Goal: Task Accomplishment & Management: Use online tool/utility

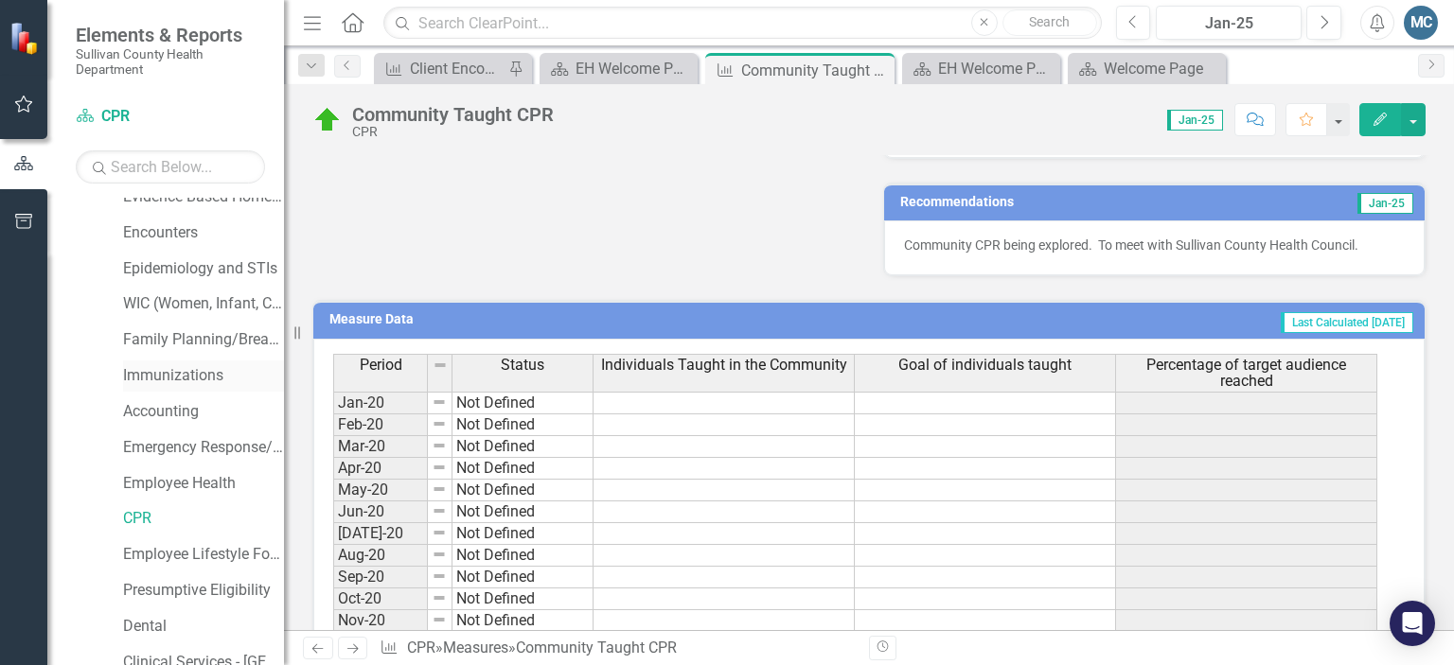
scroll to position [159, 0]
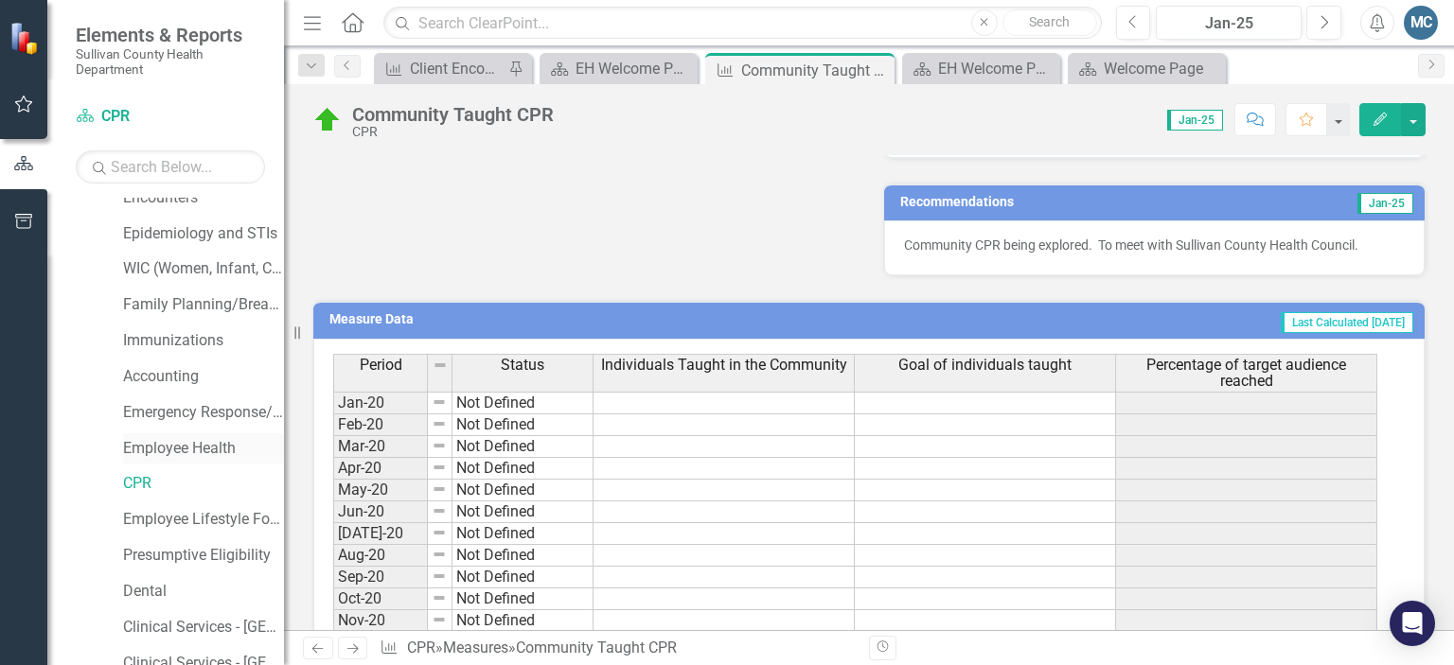
click at [155, 446] on link "Employee Health" at bounding box center [203, 449] width 161 height 22
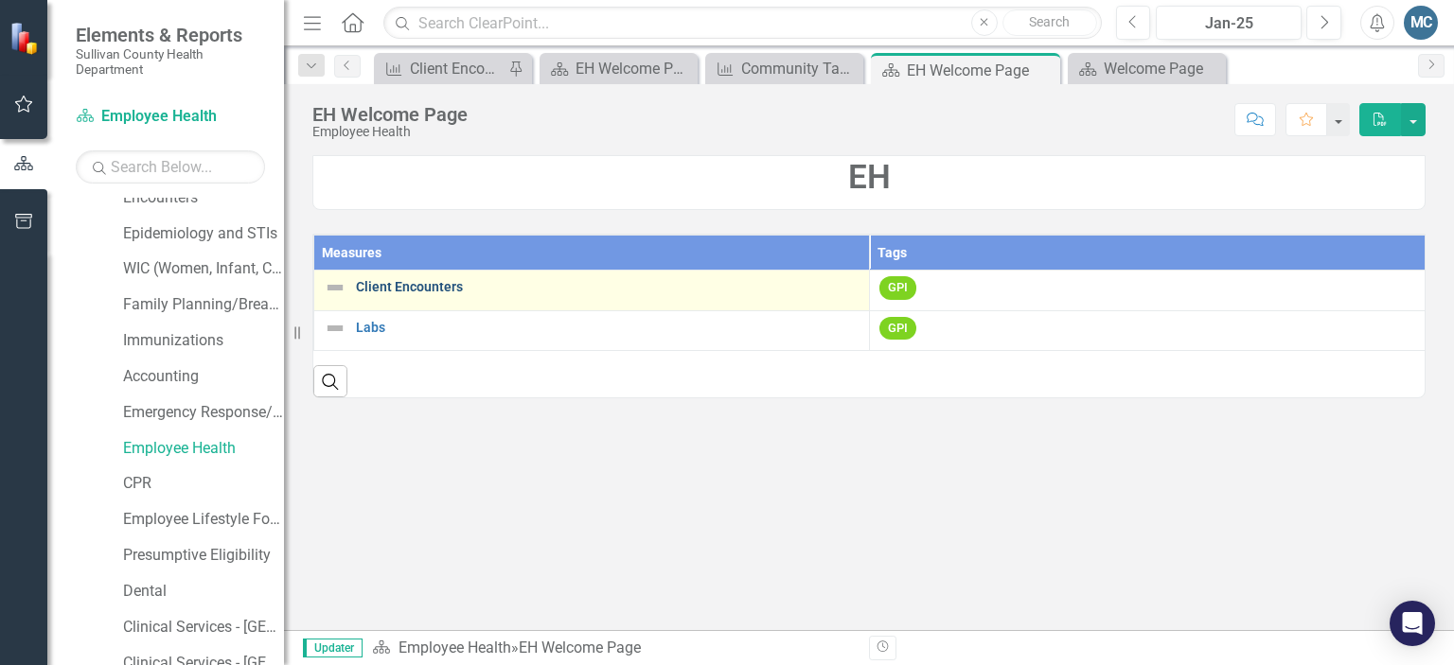
click at [410, 291] on link "Client Encounters" at bounding box center [608, 287] width 504 height 14
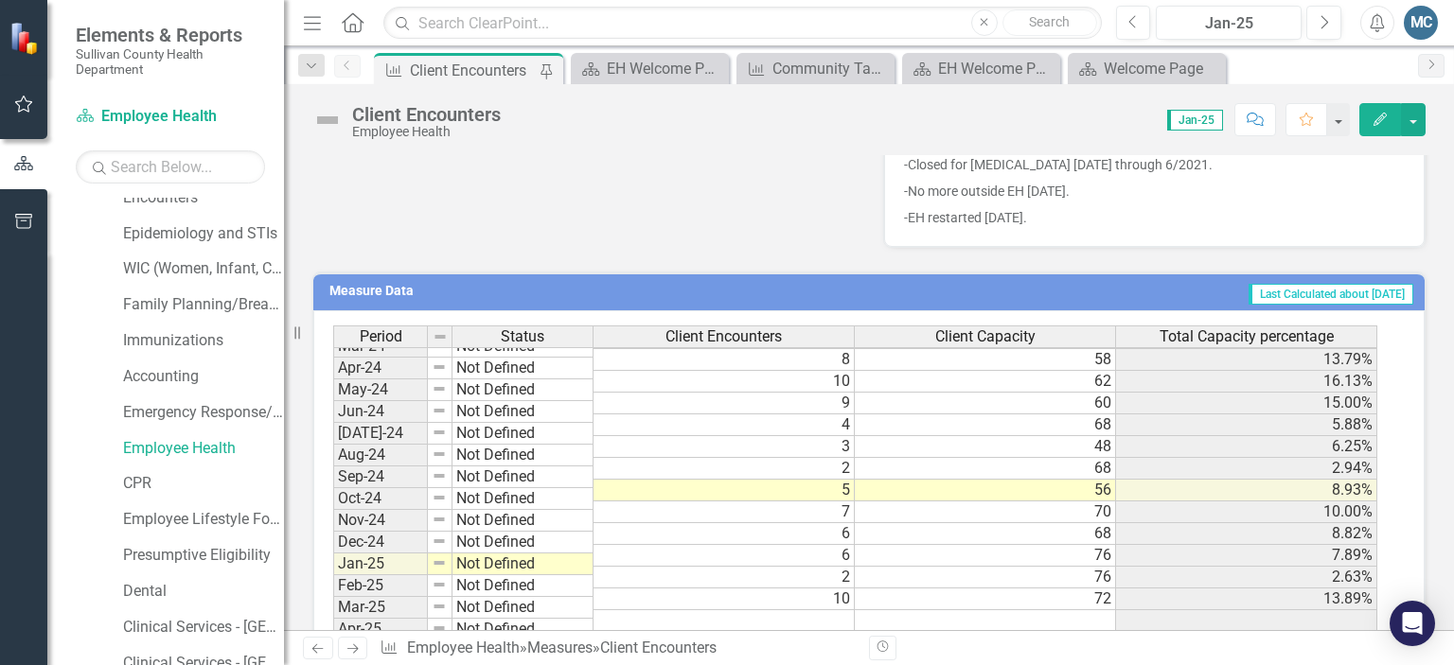
scroll to position [1175, 0]
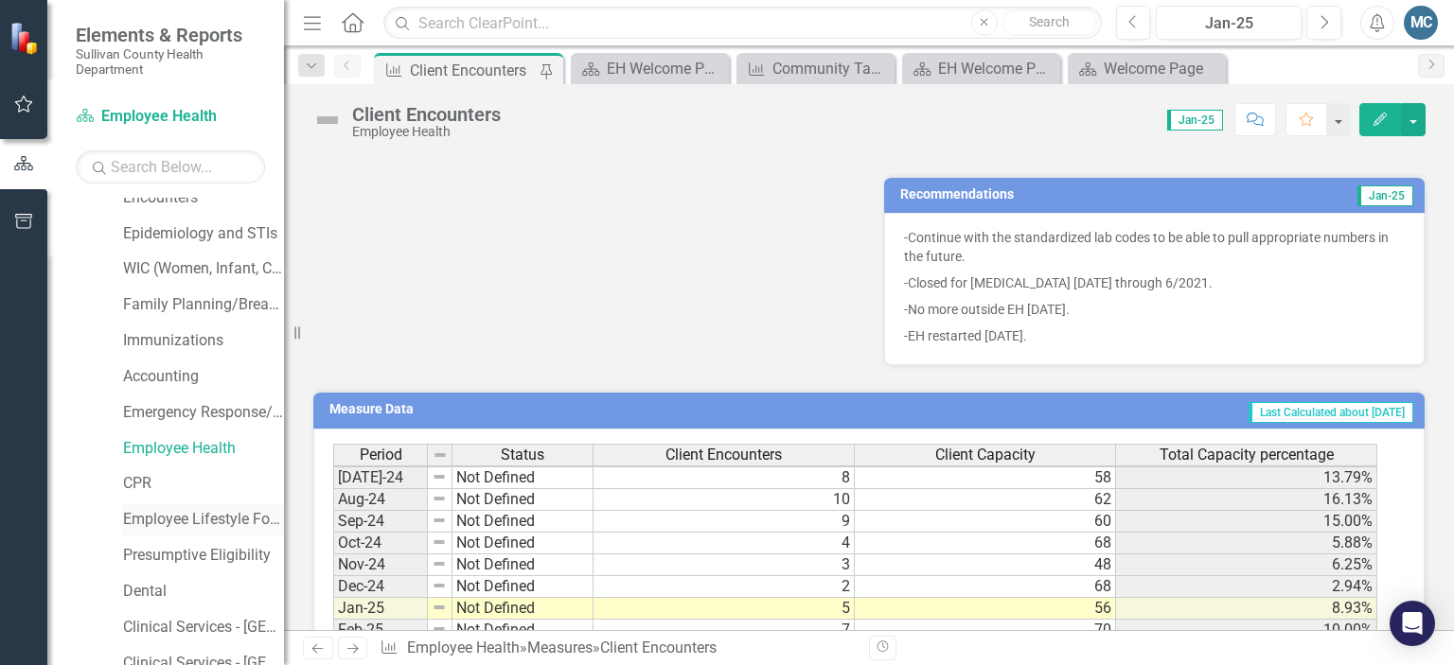
click at [156, 523] on link "Employee Lifestyle Focus" at bounding box center [203, 520] width 161 height 22
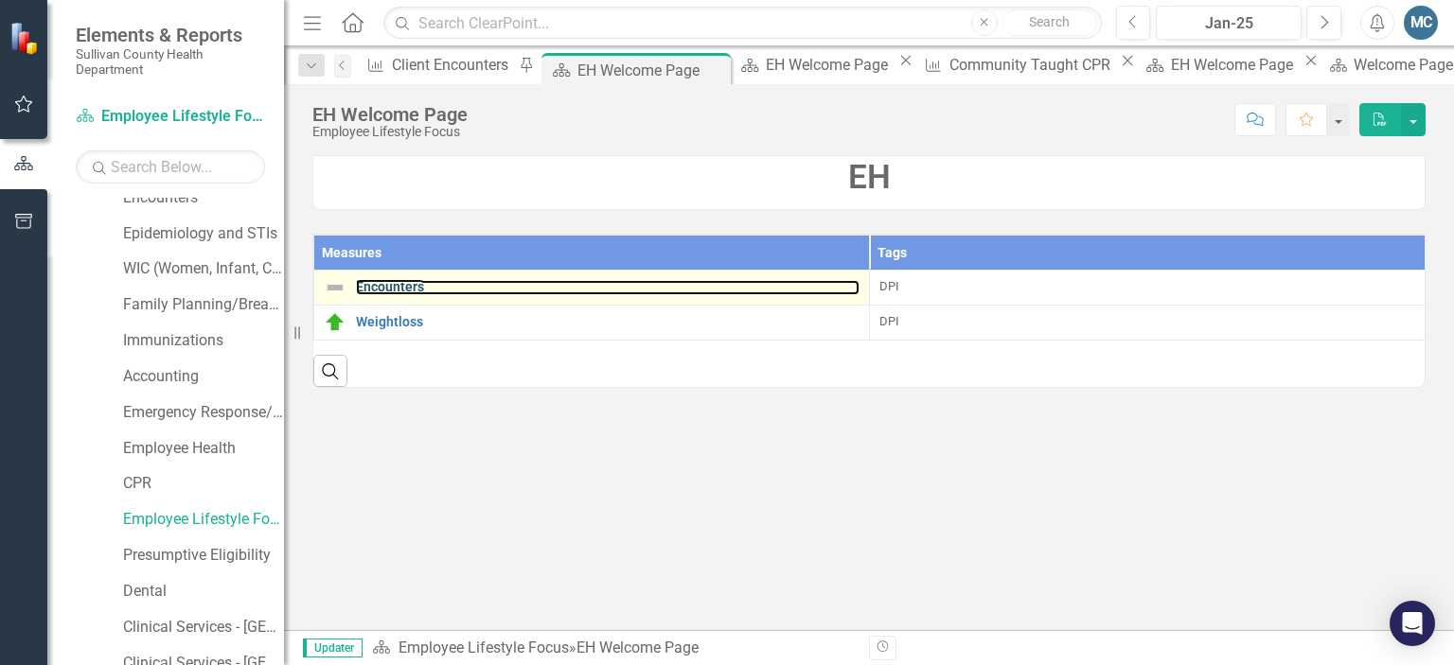
click at [392, 294] on link "Encounters" at bounding box center [608, 287] width 504 height 14
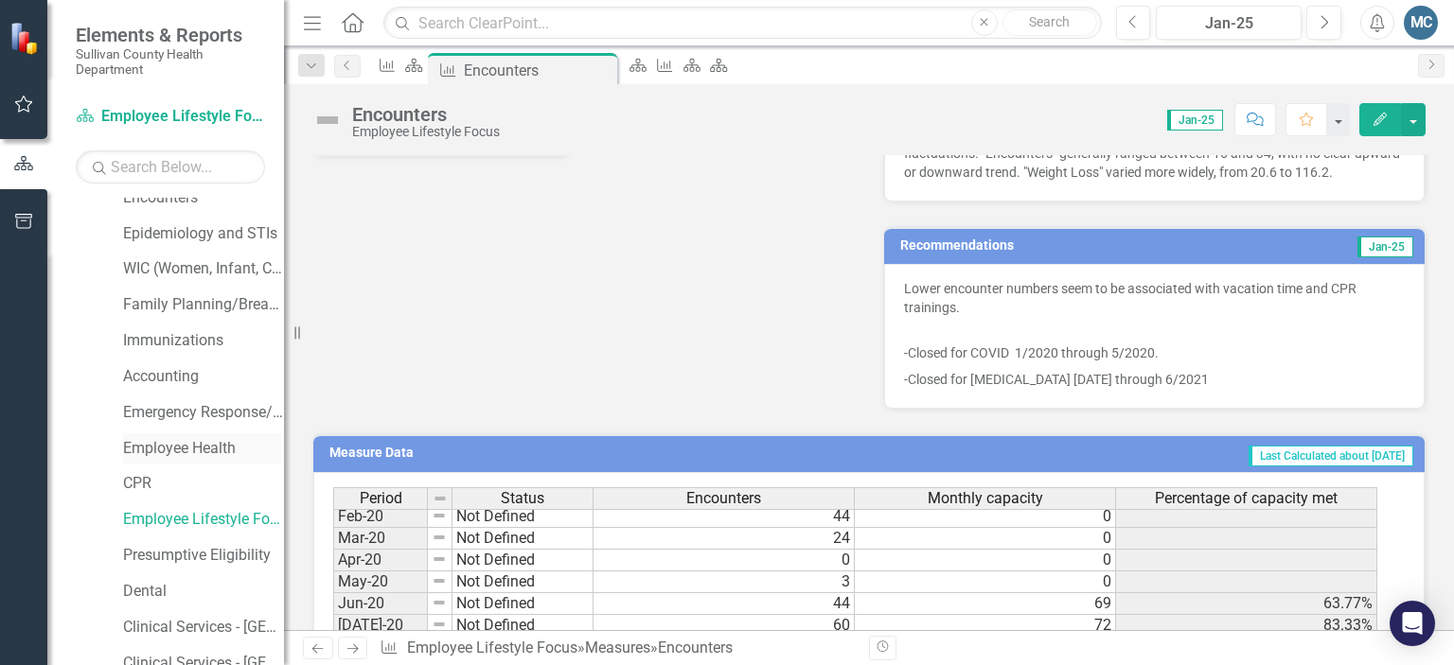
click at [168, 441] on link "Employee Health" at bounding box center [203, 449] width 161 height 22
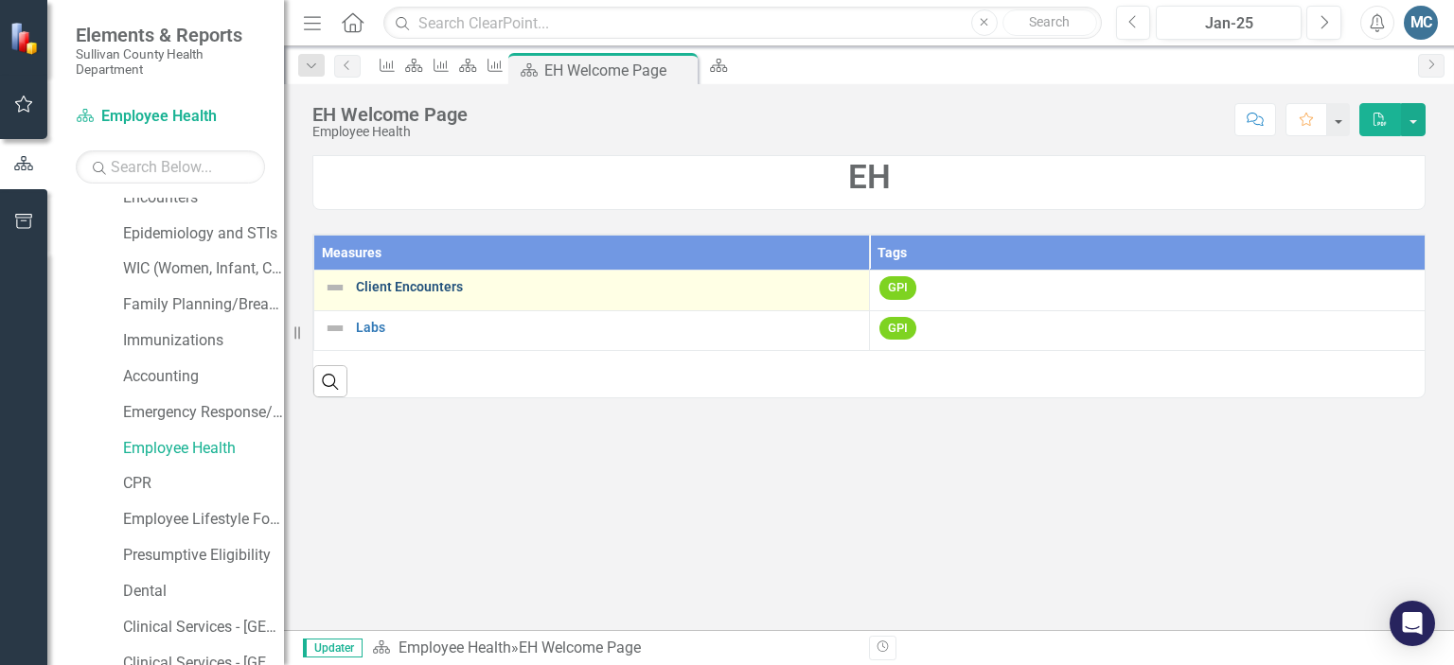
click at [403, 284] on link "Client Encounters" at bounding box center [608, 287] width 504 height 14
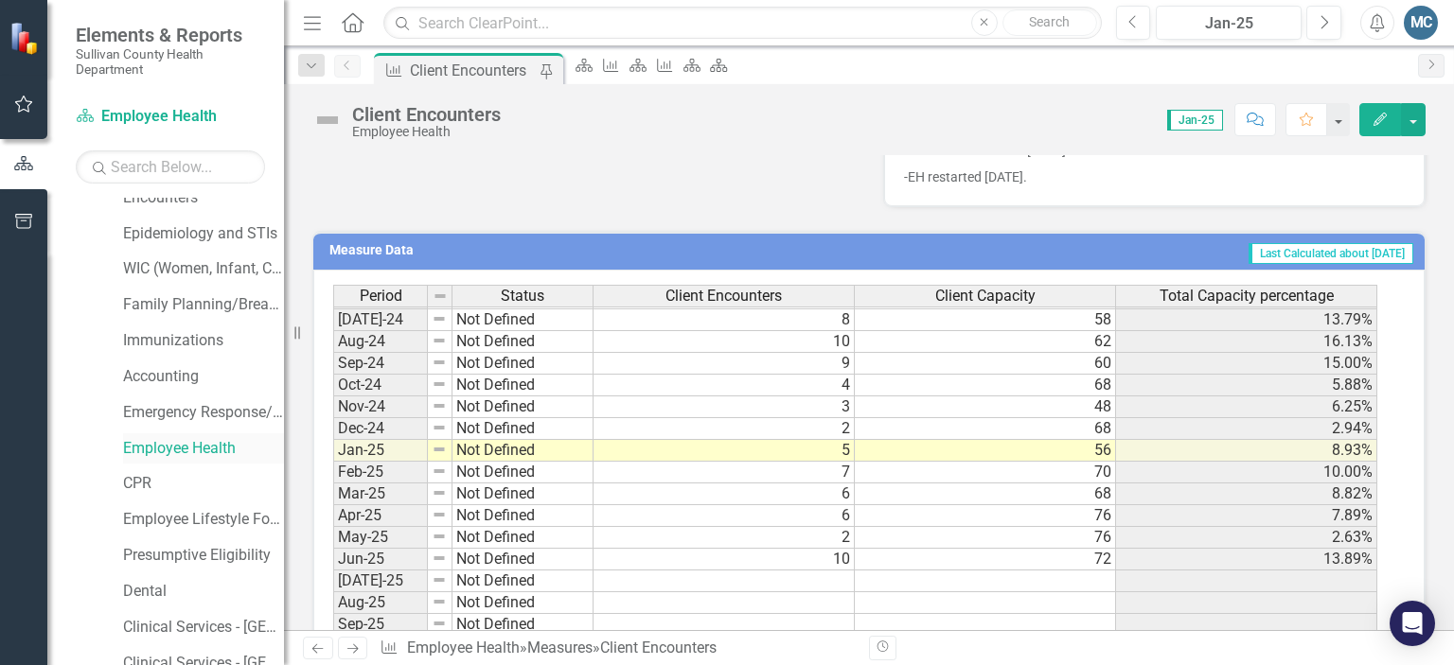
click at [178, 449] on link "Employee Health" at bounding box center [203, 449] width 161 height 22
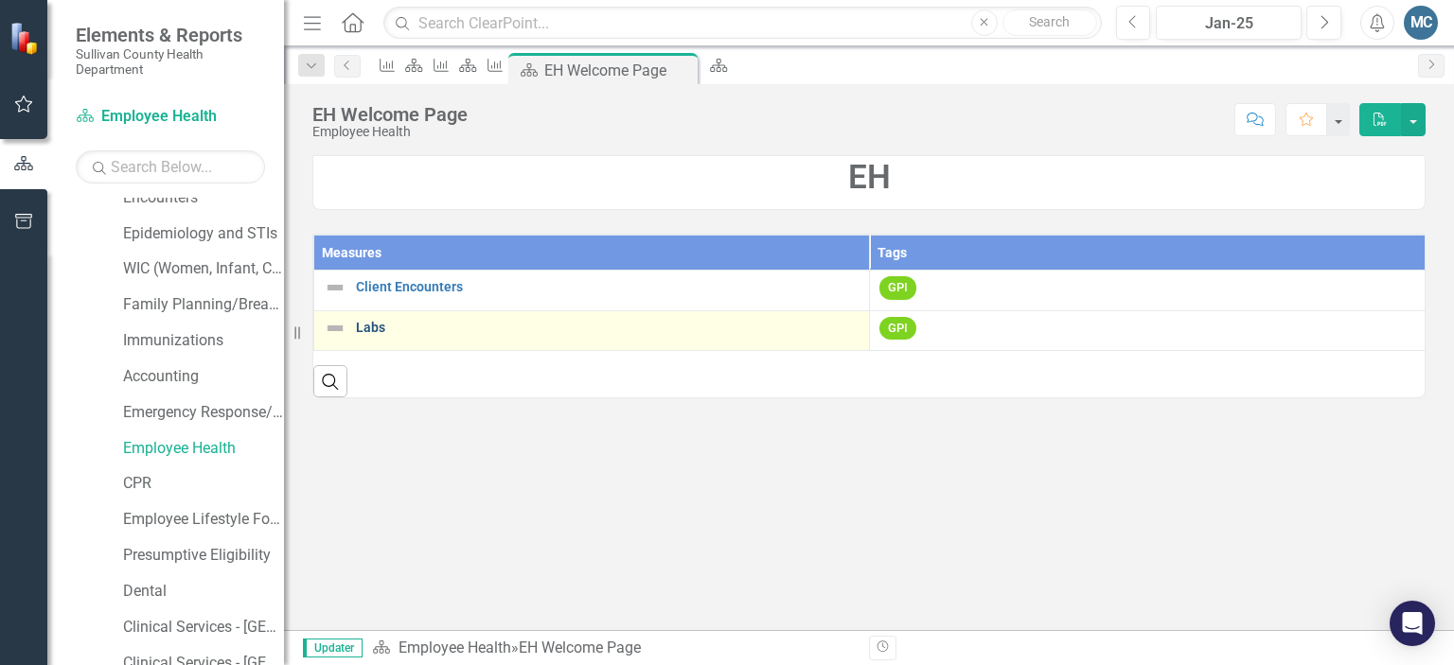
click at [372, 322] on link "Labs" at bounding box center [608, 328] width 504 height 14
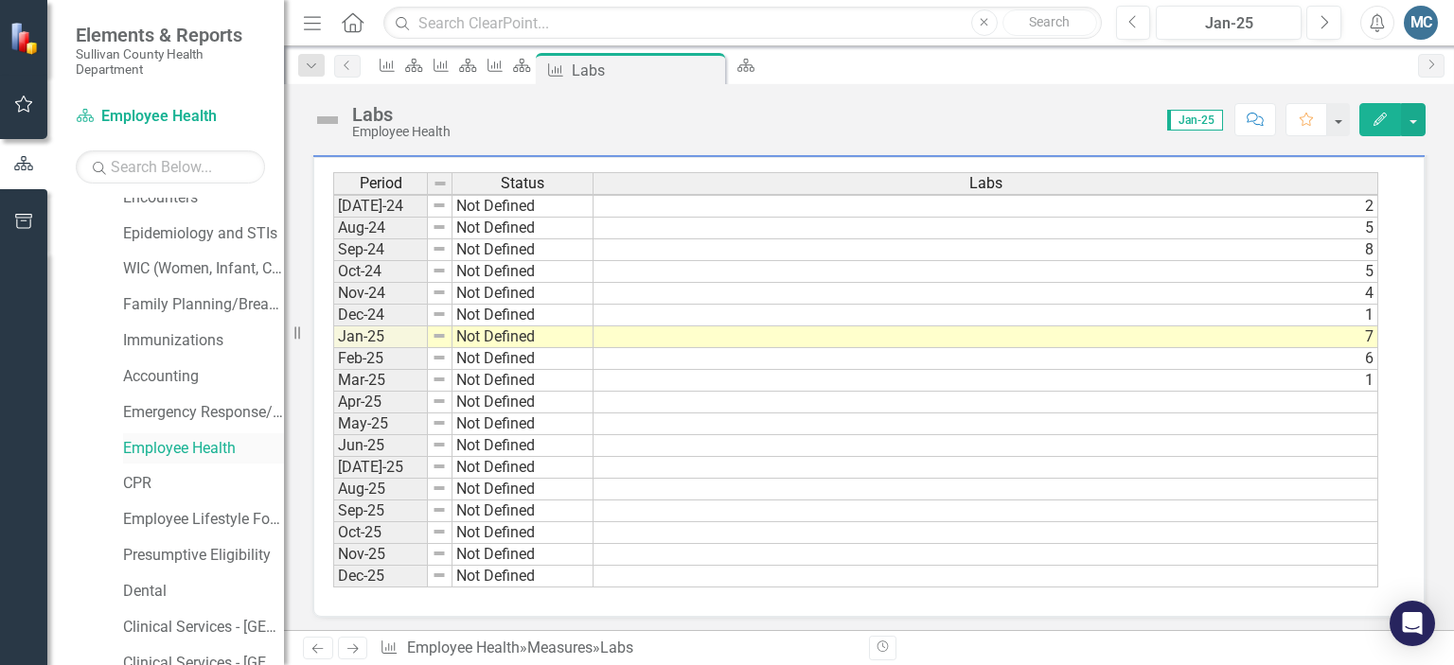
click at [182, 438] on link "Employee Health" at bounding box center [203, 449] width 161 height 22
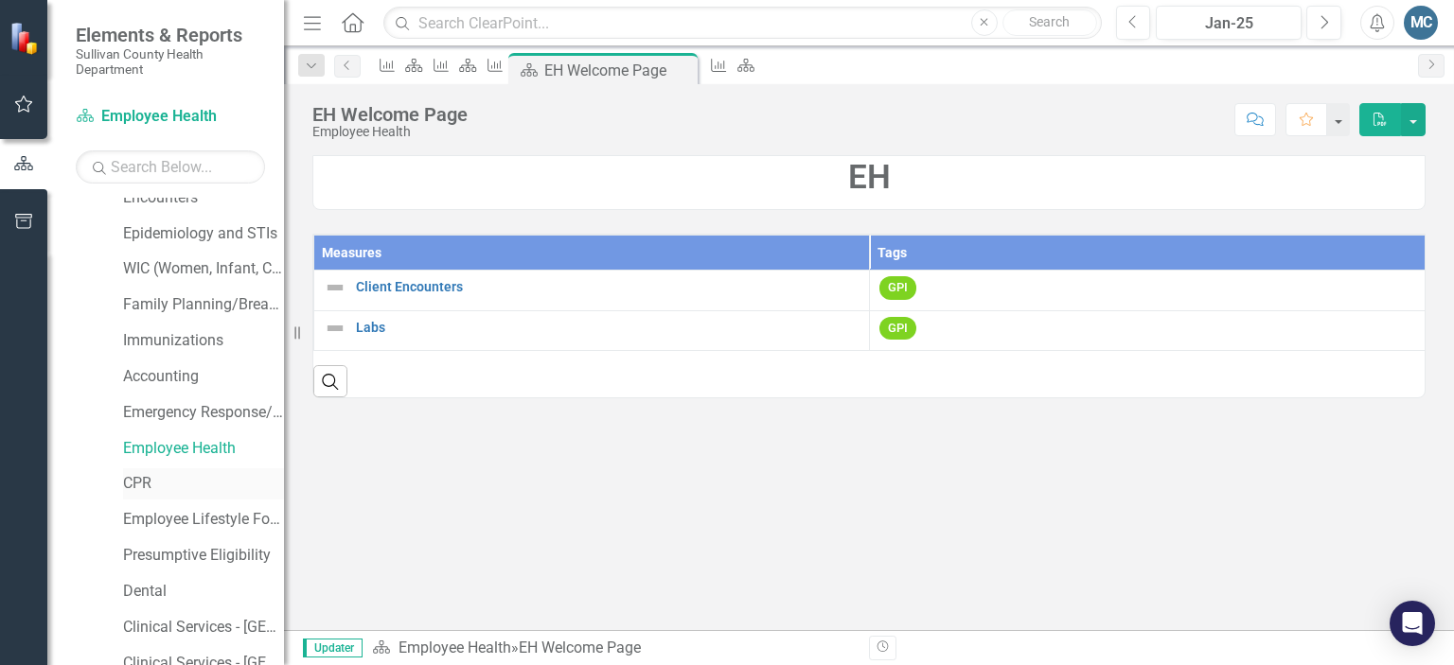
click at [144, 484] on link "CPR" at bounding box center [203, 484] width 161 height 22
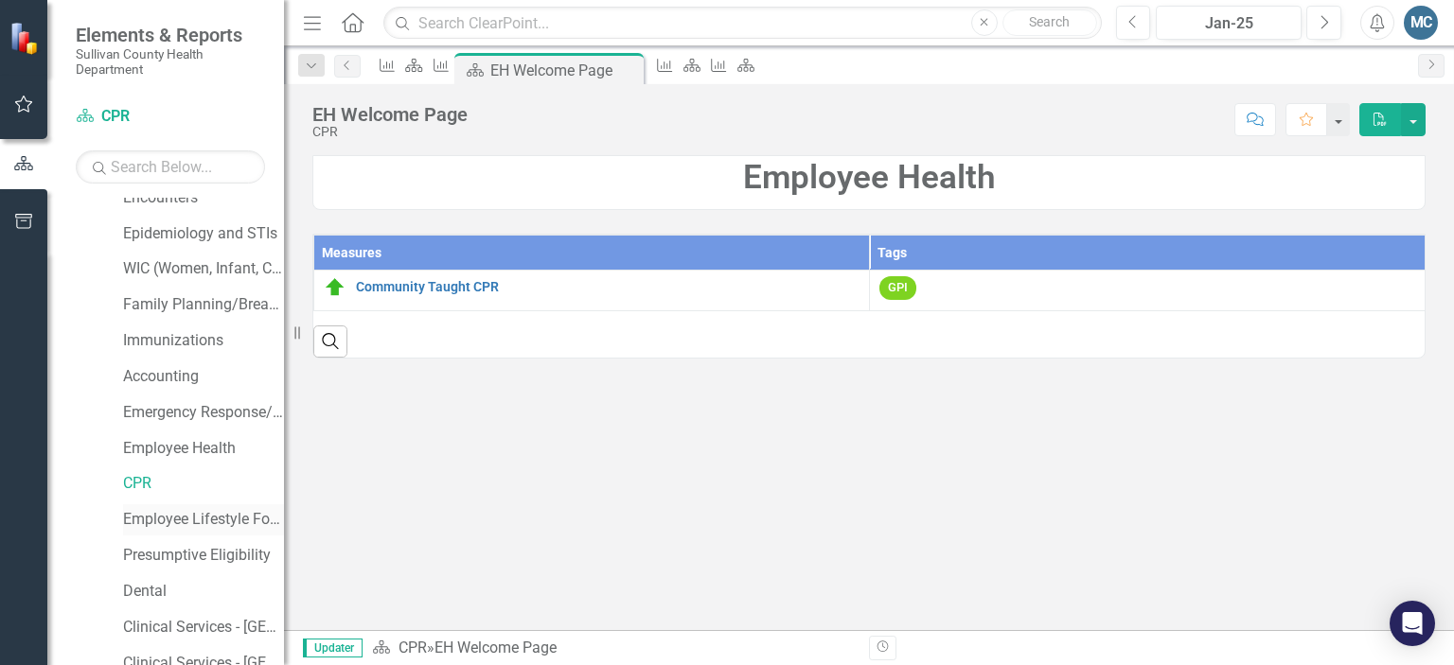
click at [156, 518] on link "Employee Lifestyle Focus" at bounding box center [203, 520] width 161 height 22
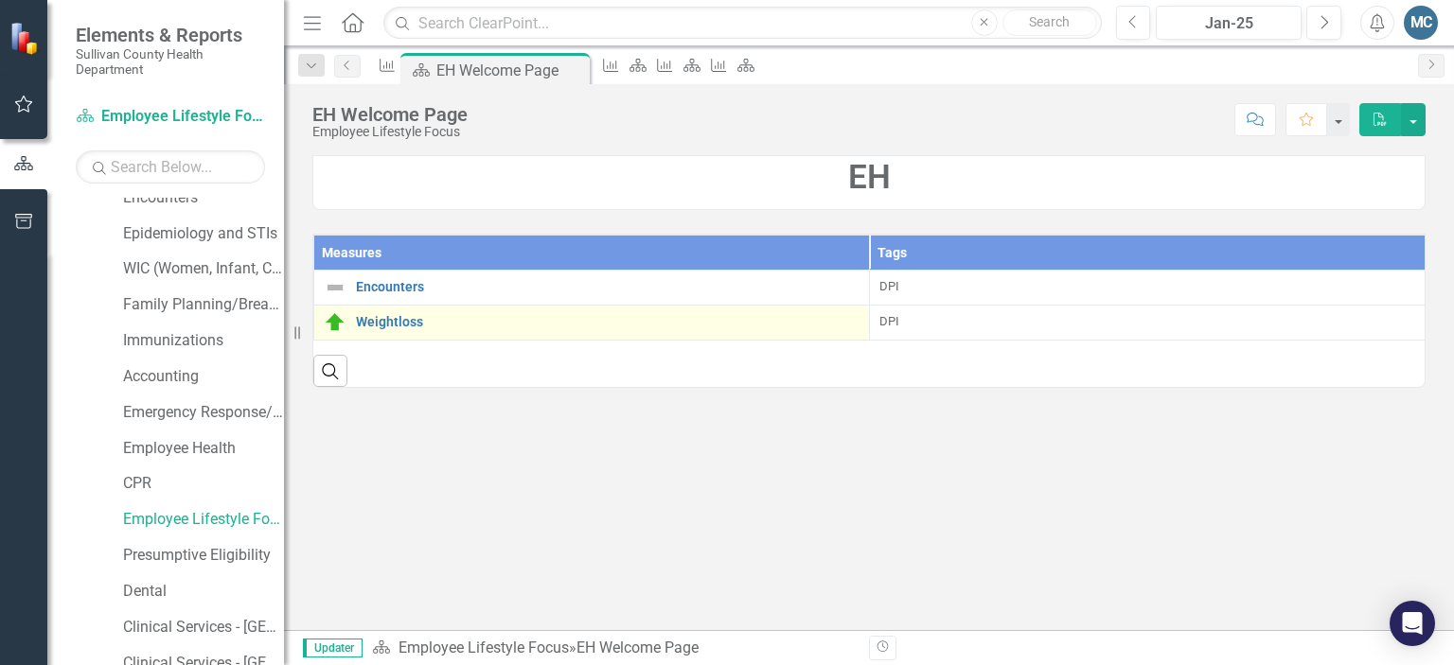
click at [380, 317] on div "Weightloss" at bounding box center [592, 322] width 536 height 23
click at [382, 327] on link "Weightloss" at bounding box center [608, 322] width 504 height 14
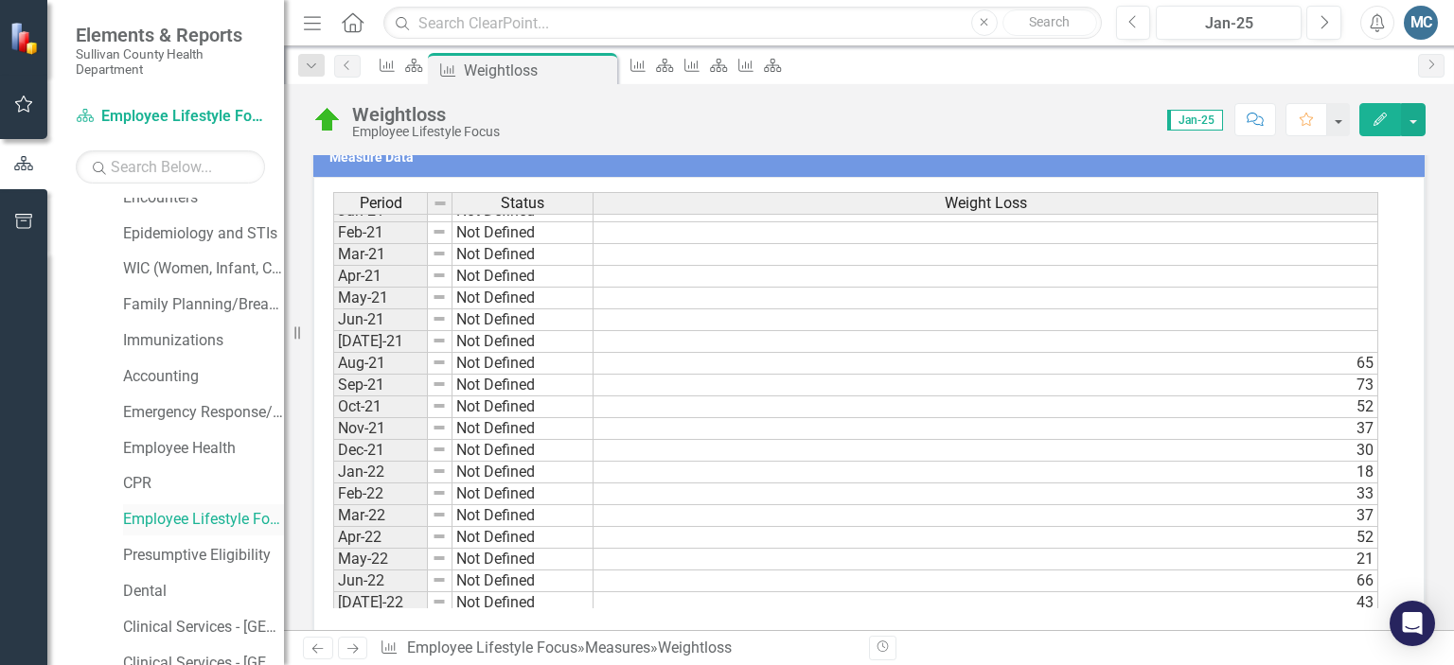
click at [207, 511] on link "Employee Lifestyle Focus" at bounding box center [203, 520] width 161 height 22
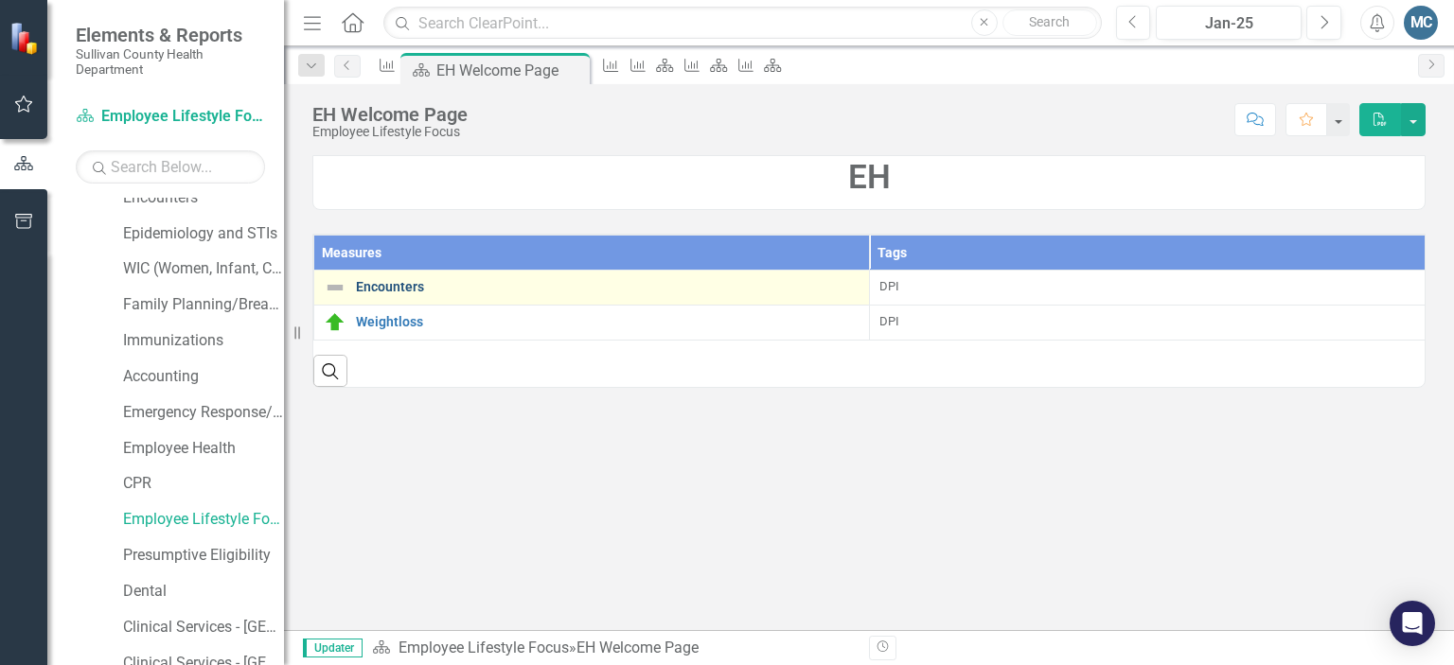
click at [394, 282] on link "Encounters" at bounding box center [608, 287] width 504 height 14
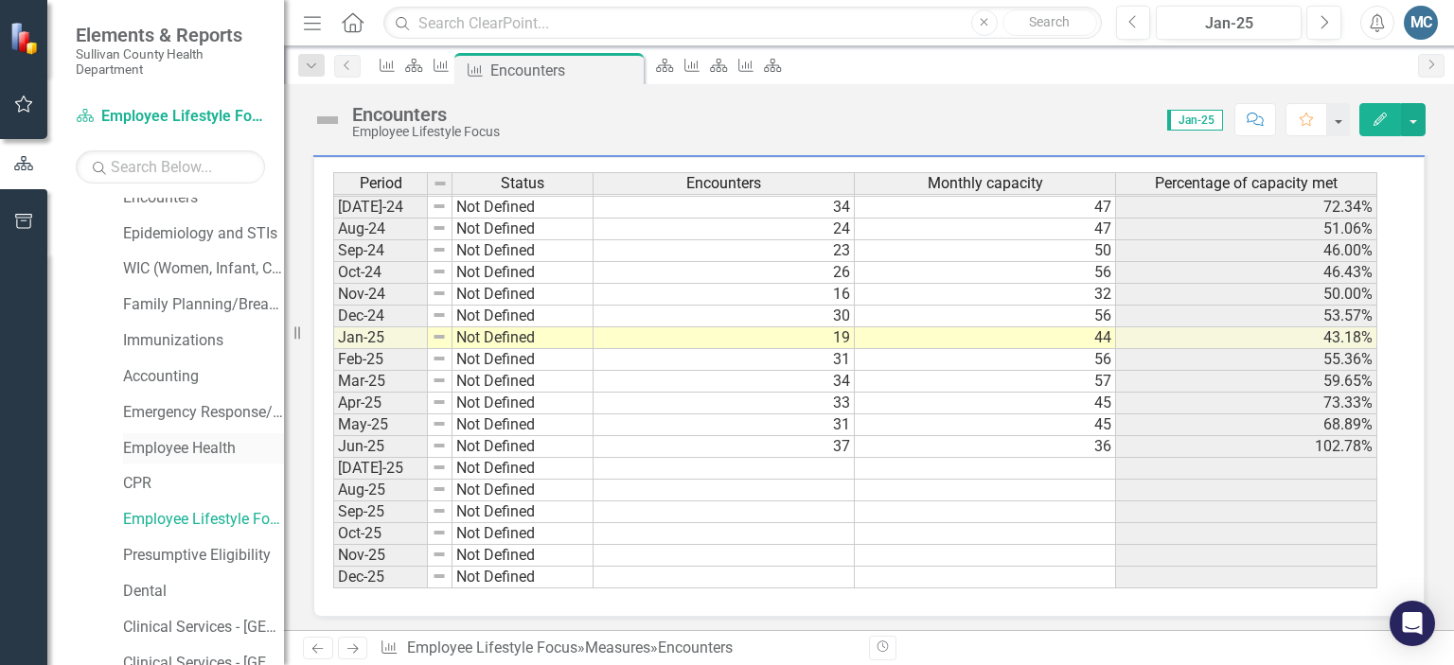
click at [193, 450] on link "Employee Health" at bounding box center [203, 449] width 161 height 22
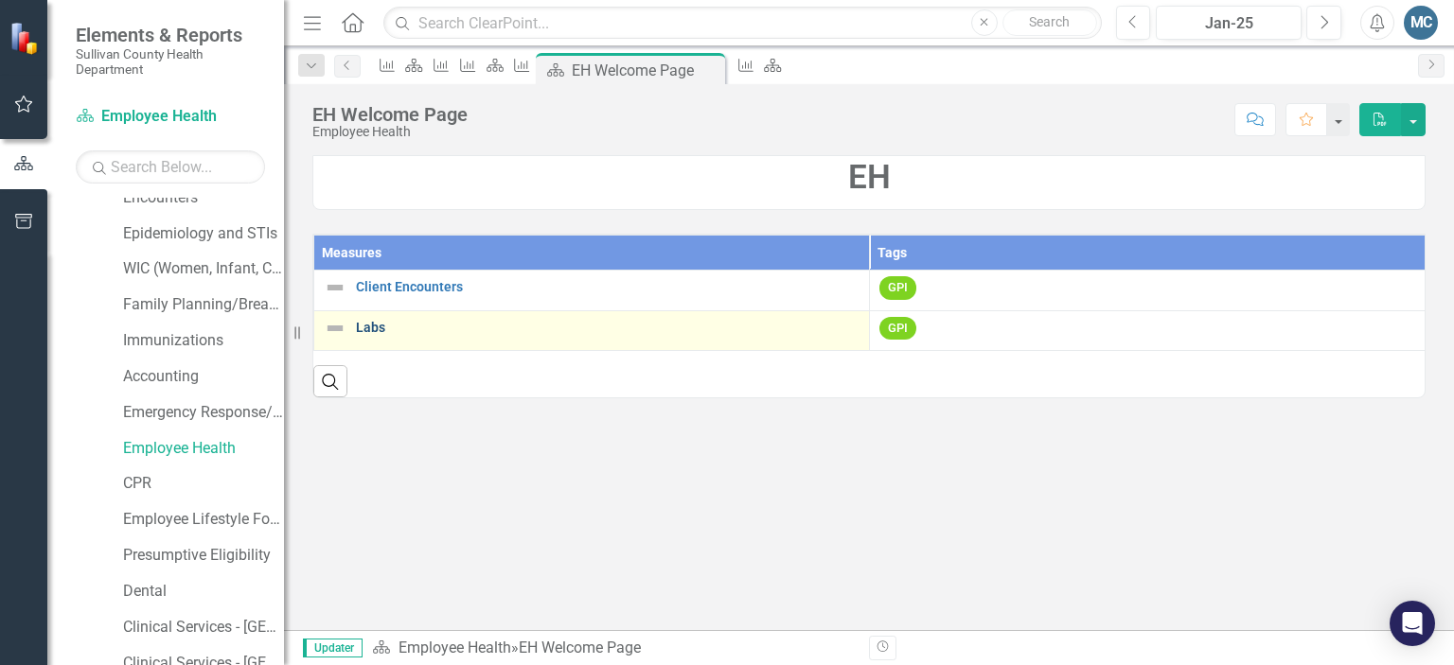
click at [357, 327] on link "Labs" at bounding box center [608, 328] width 504 height 14
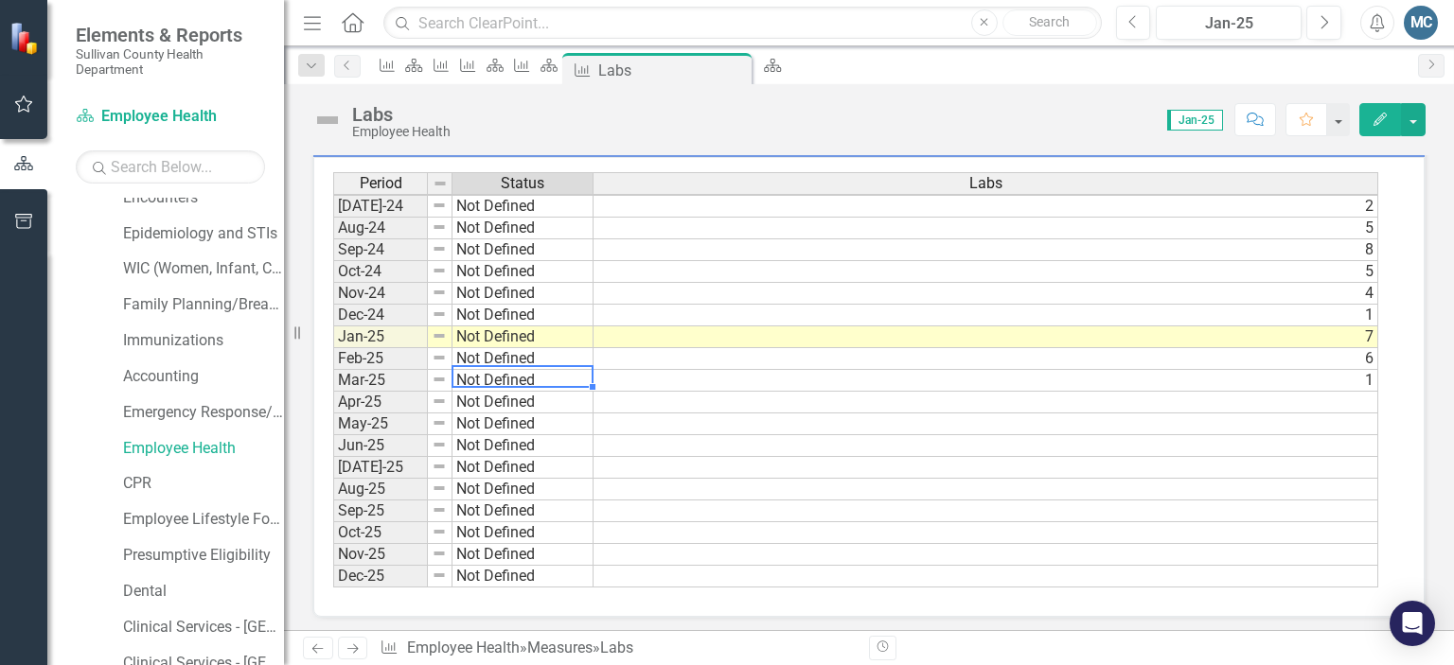
click at [568, 374] on tbody "Feb-23 Not Defined Mar-23 Not Defined Apr-23 Not Defined May-23 Not Defined Jun…" at bounding box center [463, 206] width 260 height 763
click at [583, 351] on td "Not Defined" at bounding box center [522, 359] width 141 height 22
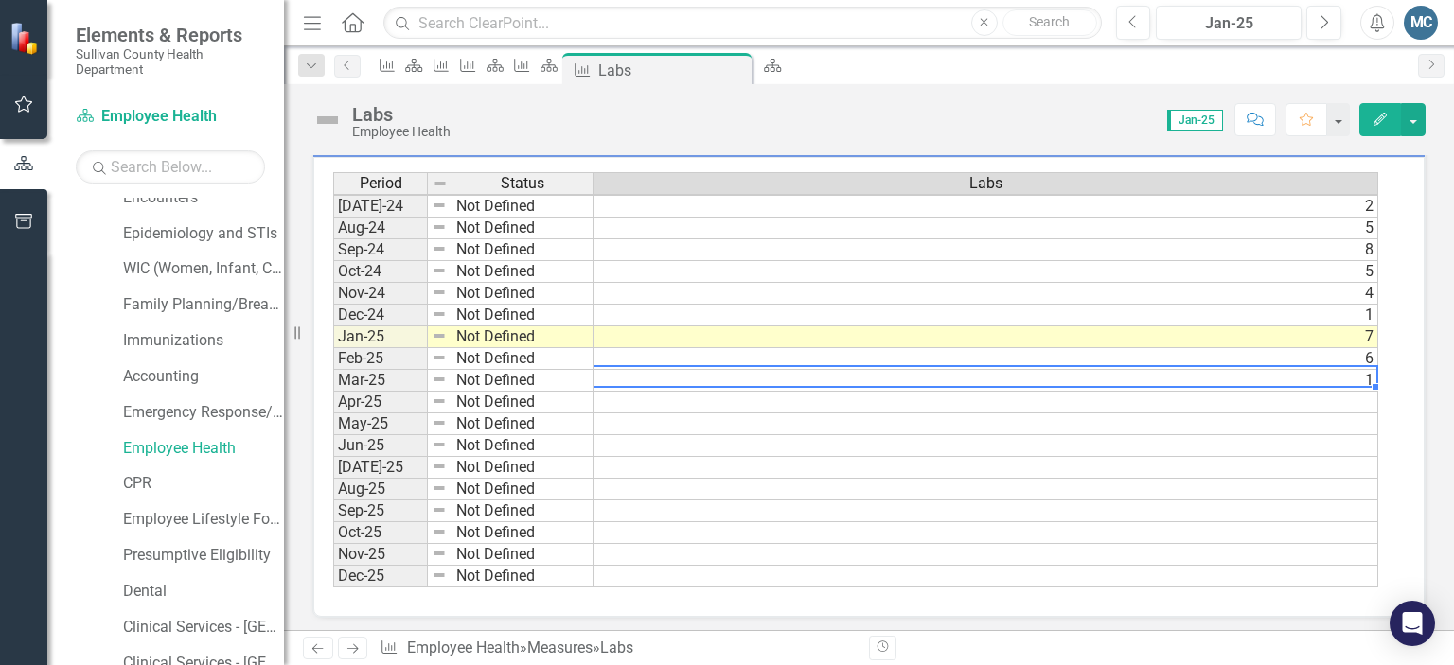
click at [645, 370] on td "1" at bounding box center [985, 381] width 785 height 22
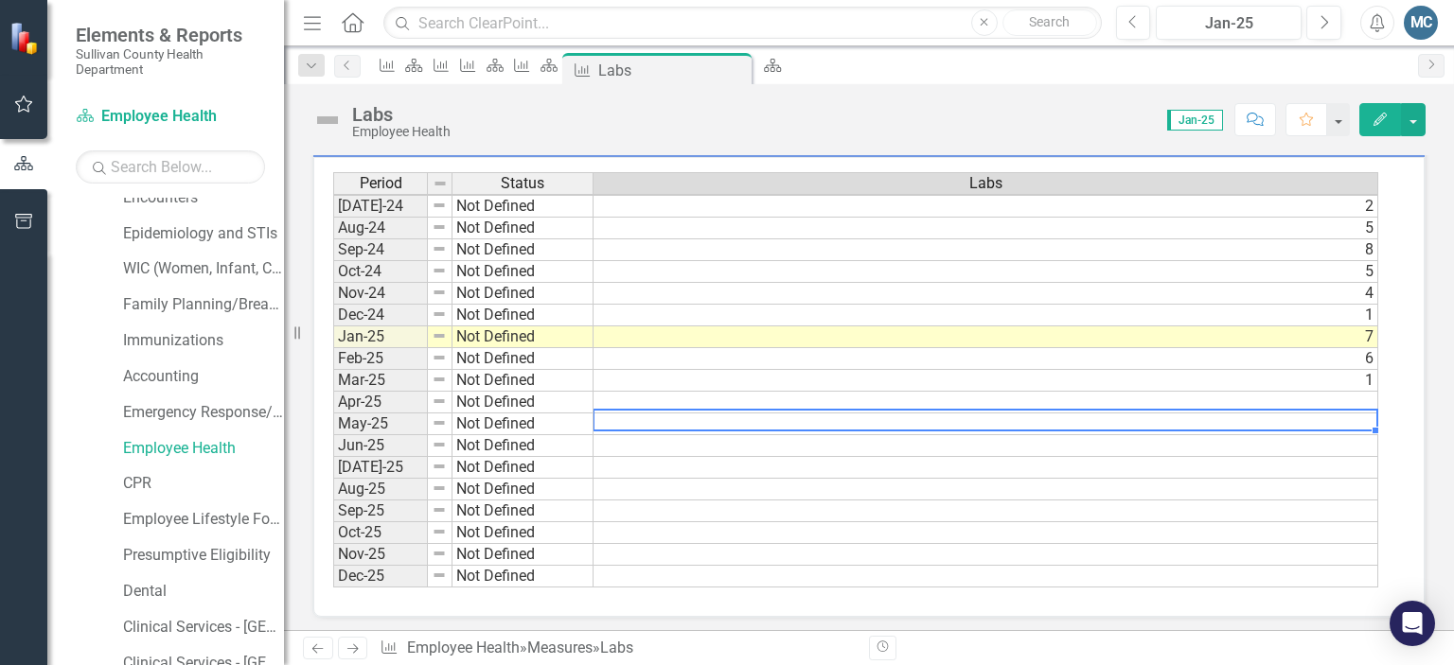
click at [644, 420] on td at bounding box center [985, 425] width 785 height 22
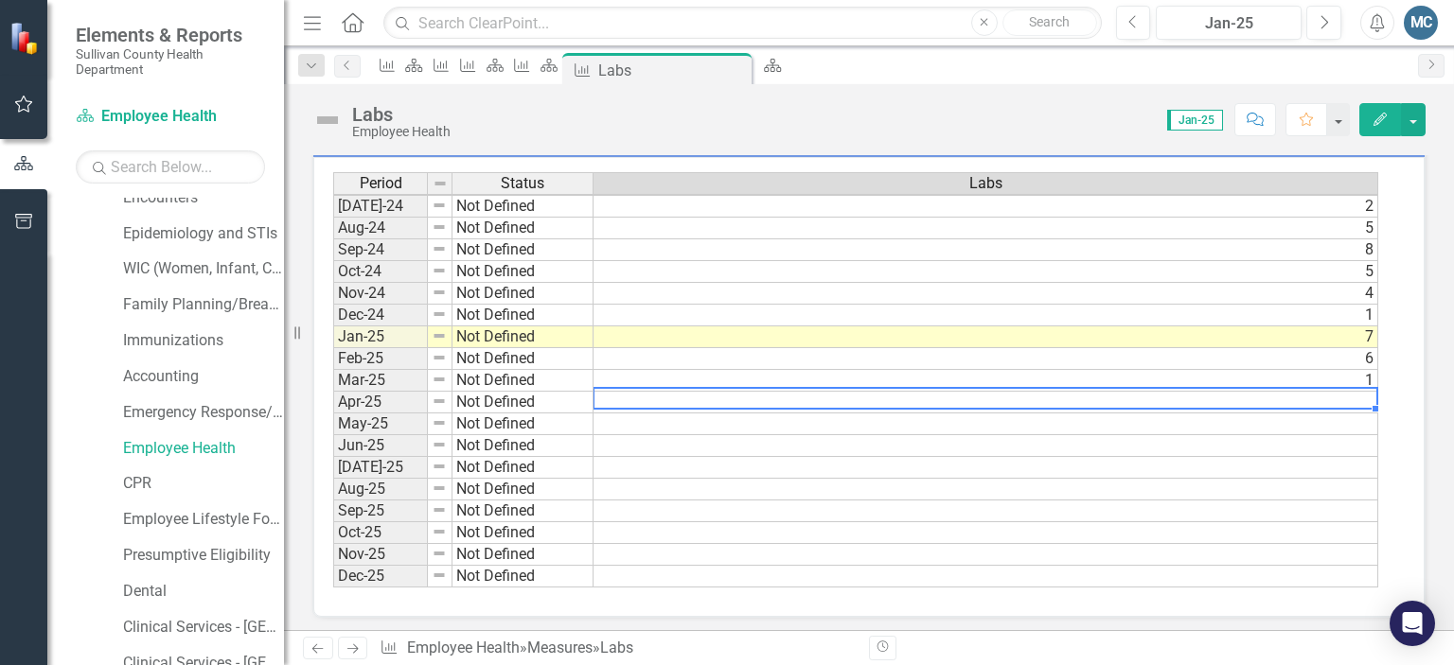
click at [1237, 392] on td at bounding box center [985, 403] width 785 height 22
click at [1306, 392] on td at bounding box center [985, 403] width 785 height 22
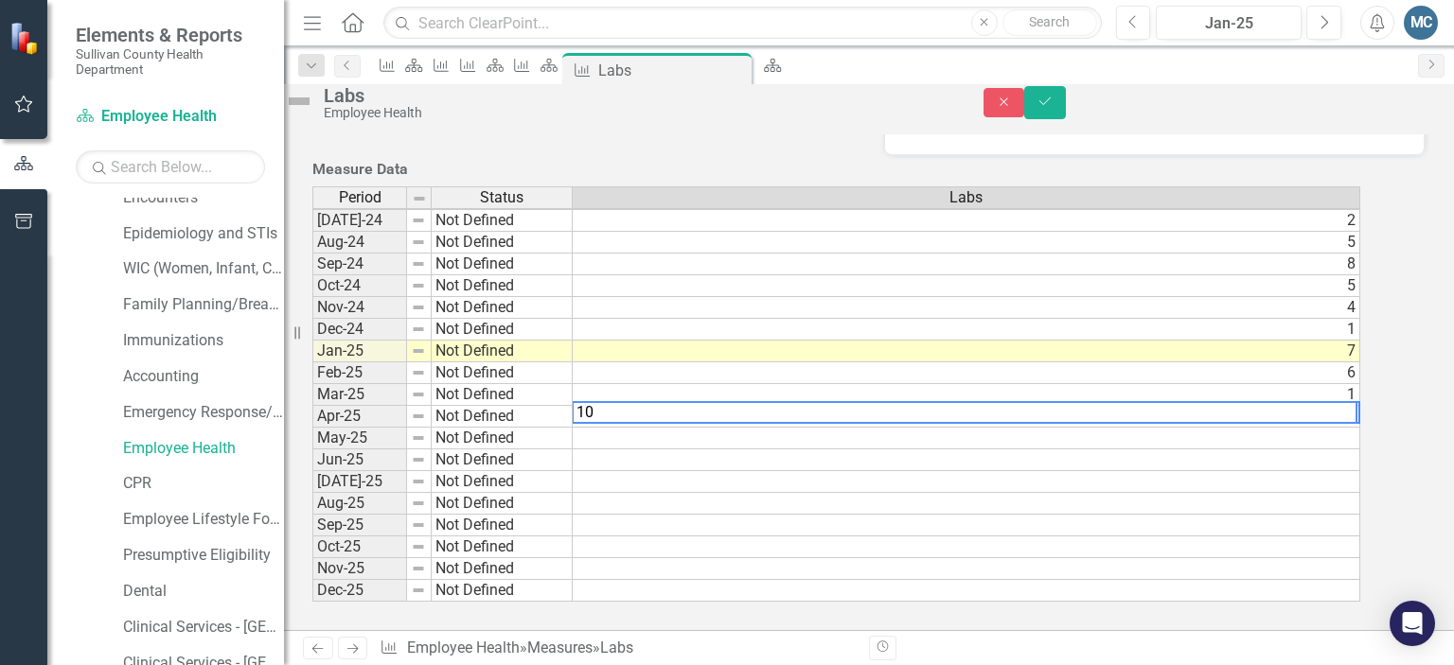
scroll to position [969, 0]
type textarea "10"
click at [1051, 428] on td at bounding box center [966, 439] width 787 height 22
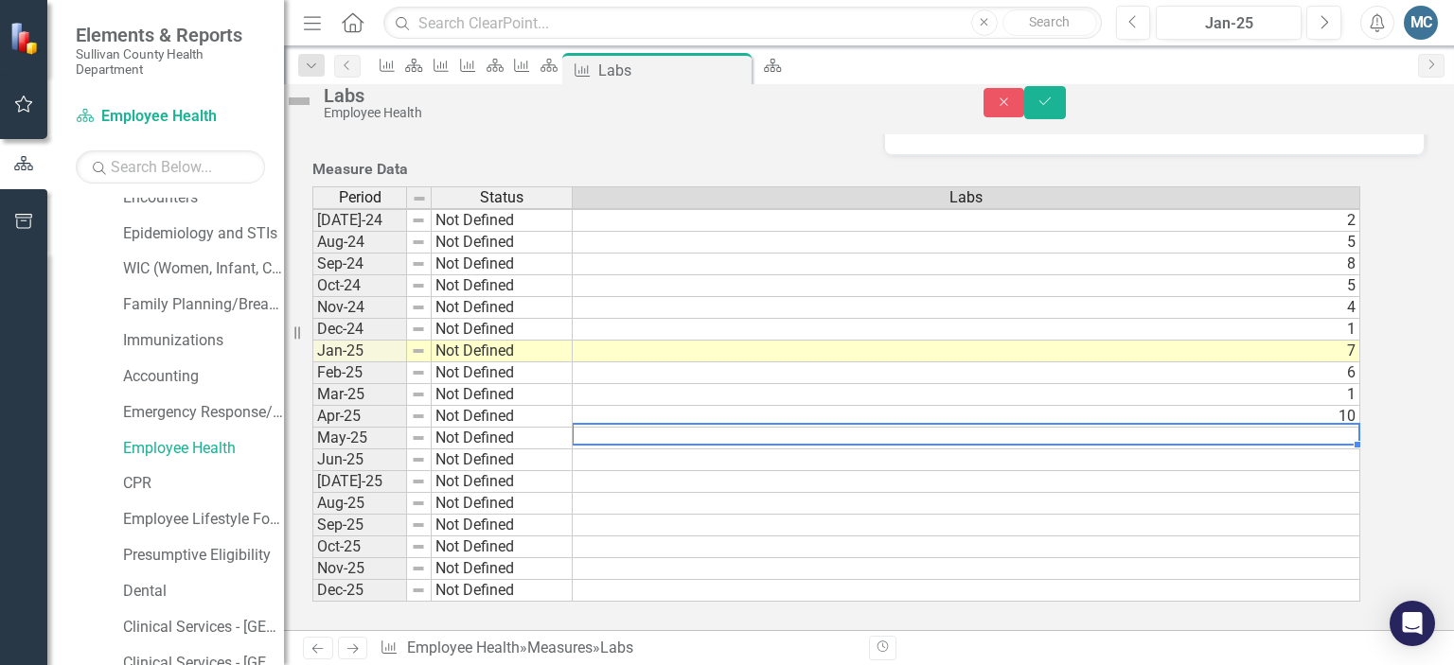
type textarea "8"
type textarea "7"
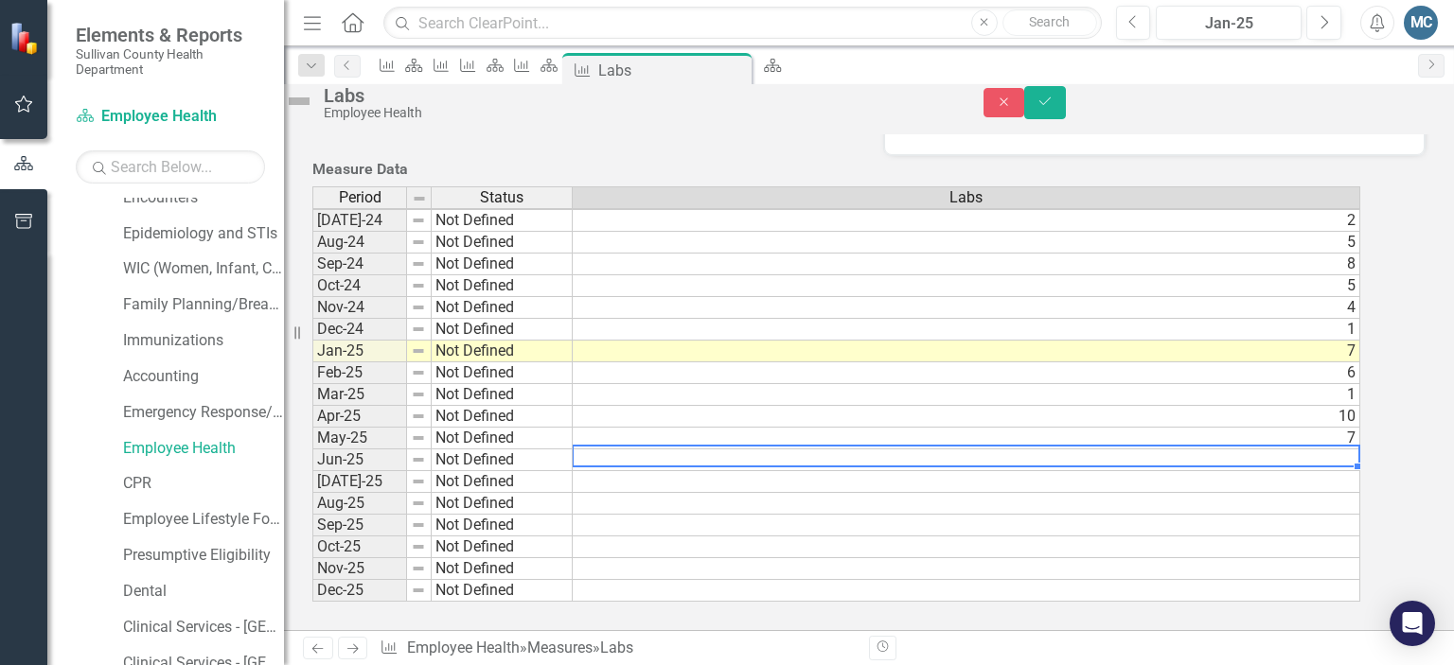
click at [993, 450] on td at bounding box center [966, 461] width 787 height 22
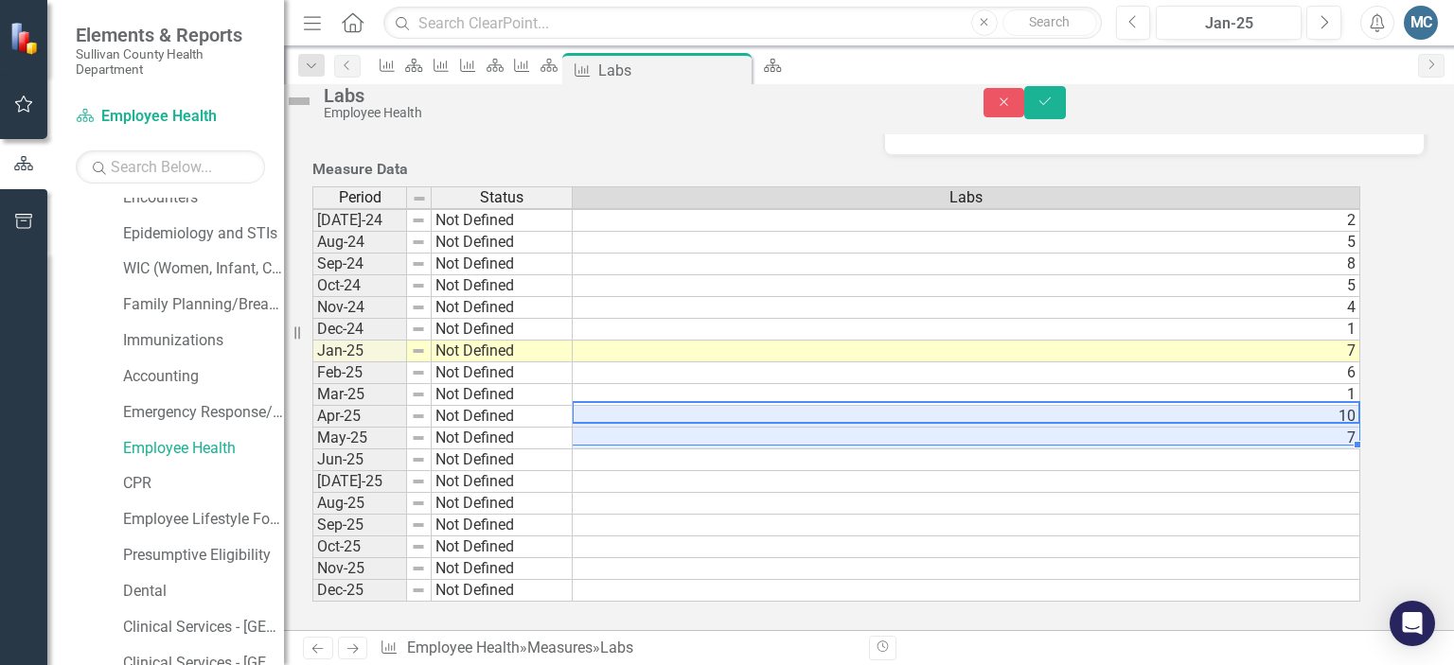
click at [988, 410] on tbody "[DATE]-23 Not Defined [DATE]-23 Not Defined [DATE]-23 Not Defined [DATE]-23 Not…" at bounding box center [836, 275] width 1048 height 654
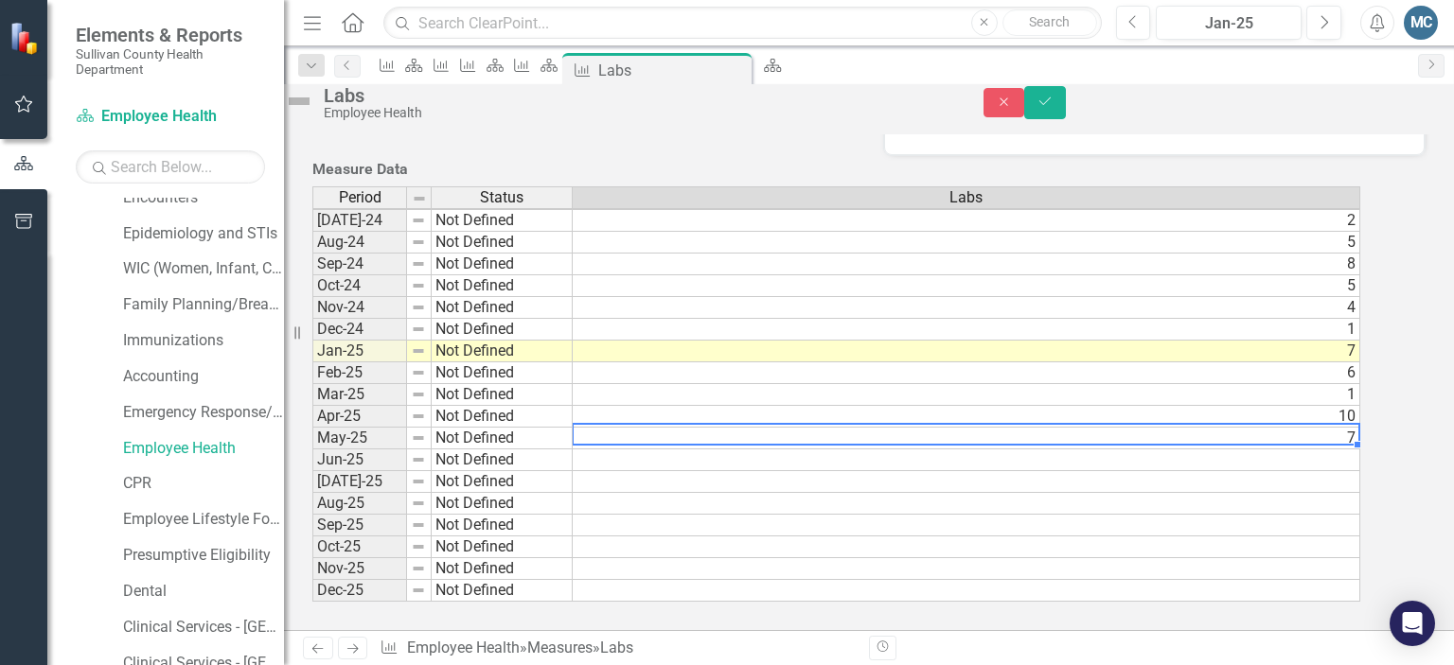
click at [988, 428] on td "7" at bounding box center [966, 439] width 787 height 22
type textarea "2"
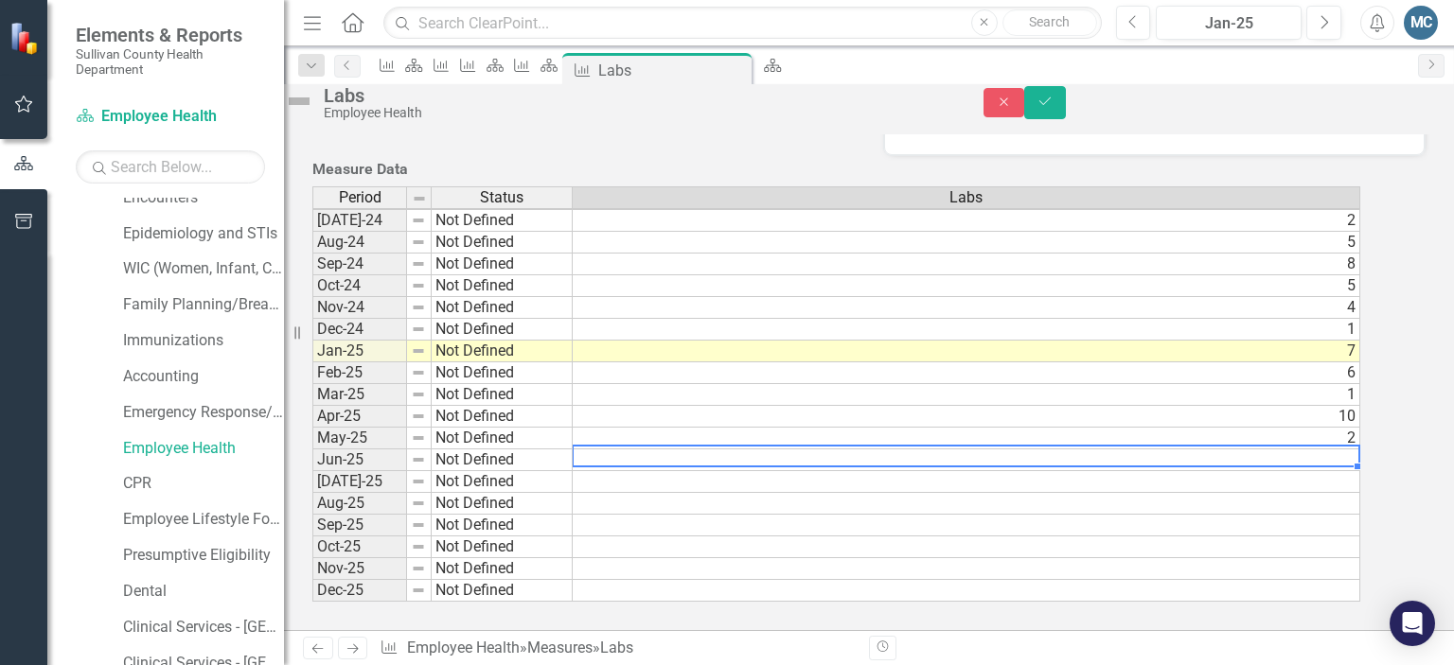
click at [931, 450] on td at bounding box center [966, 461] width 787 height 22
type textarea "8"
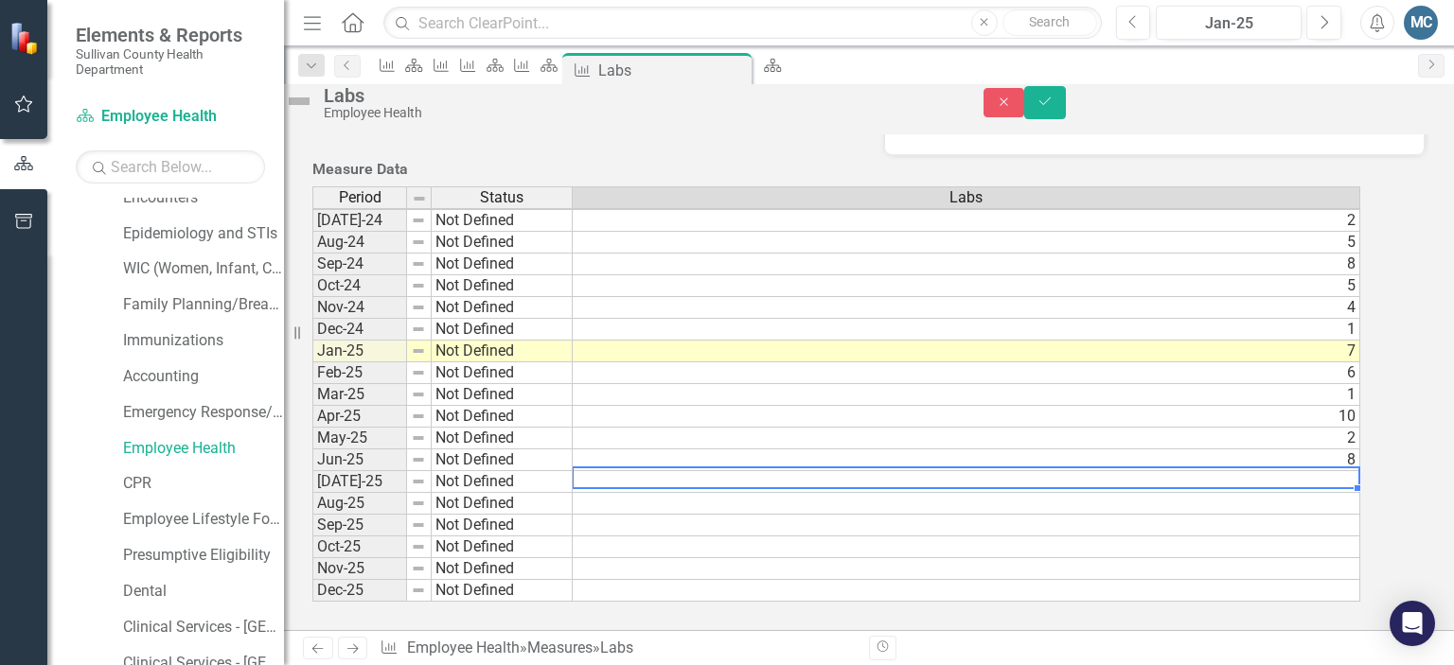
click at [931, 471] on td at bounding box center [966, 482] width 787 height 22
click at [1053, 108] on icon "Save" at bounding box center [1044, 101] width 17 height 13
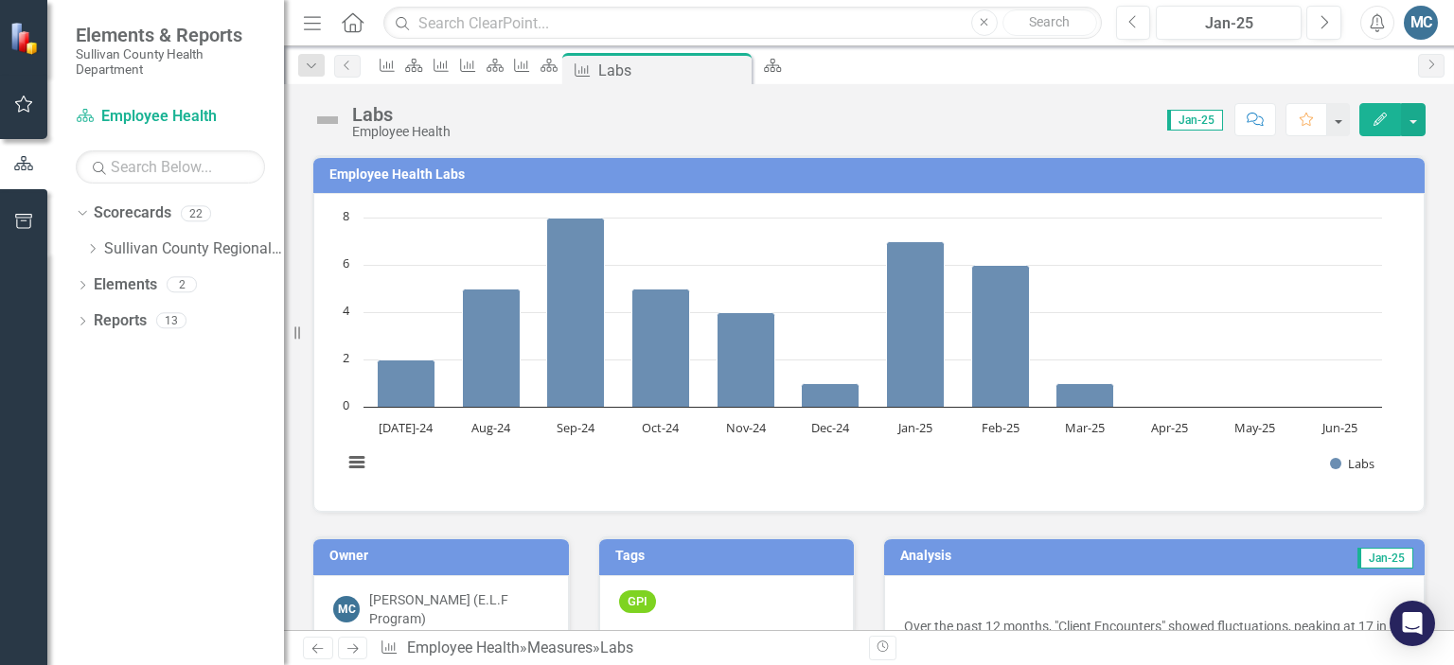
scroll to position [0, 0]
